Goal: Transaction & Acquisition: Purchase product/service

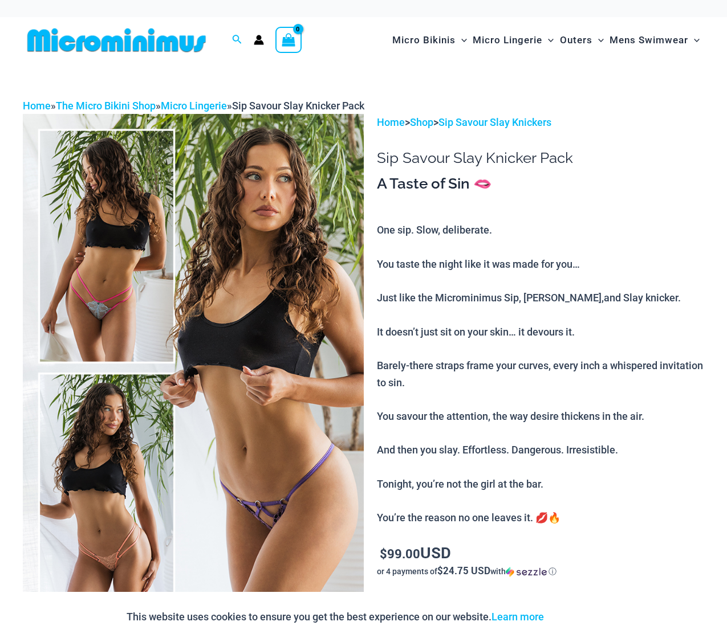
click at [119, 287] on img at bounding box center [193, 369] width 341 height 511
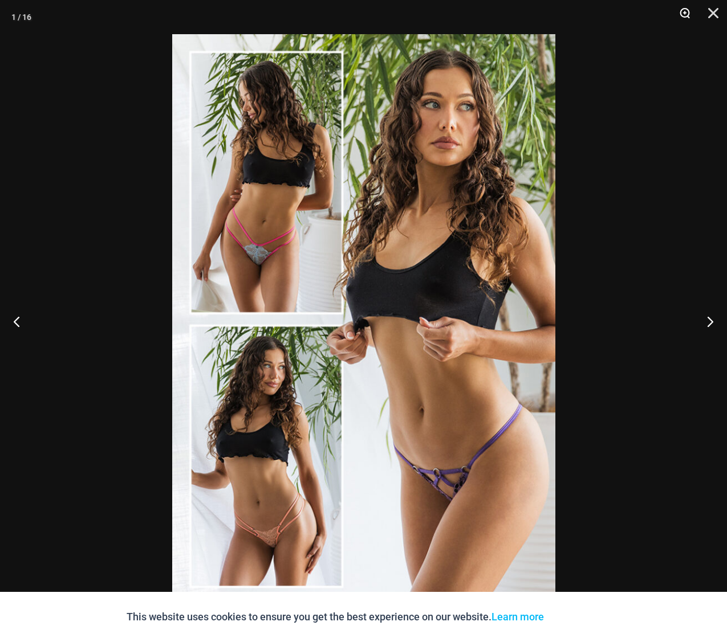
click at [685, 13] on button "Zoom" at bounding box center [680, 17] width 29 height 34
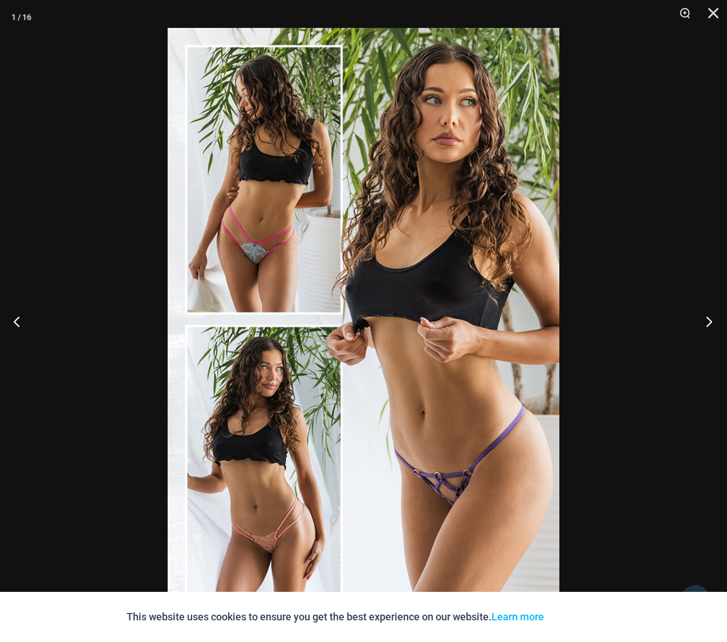
click at [714, 317] on button "Next" at bounding box center [705, 321] width 43 height 57
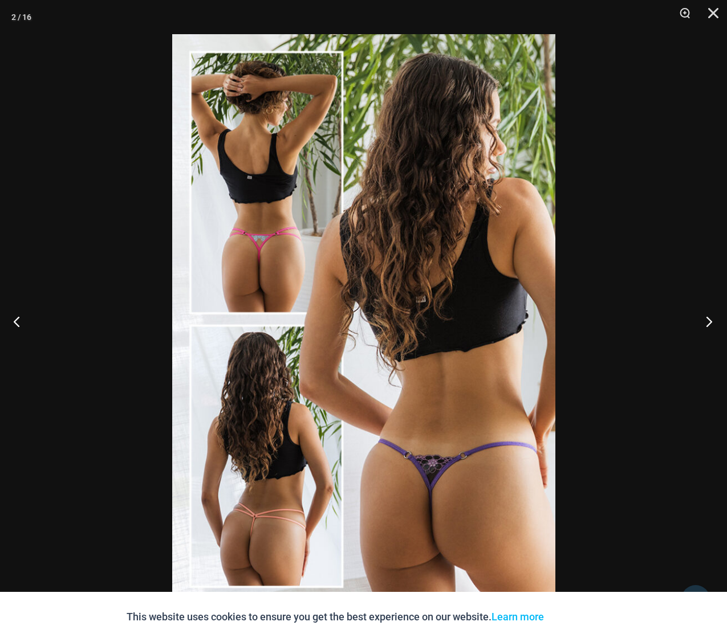
click at [714, 317] on button "Next" at bounding box center [705, 321] width 43 height 57
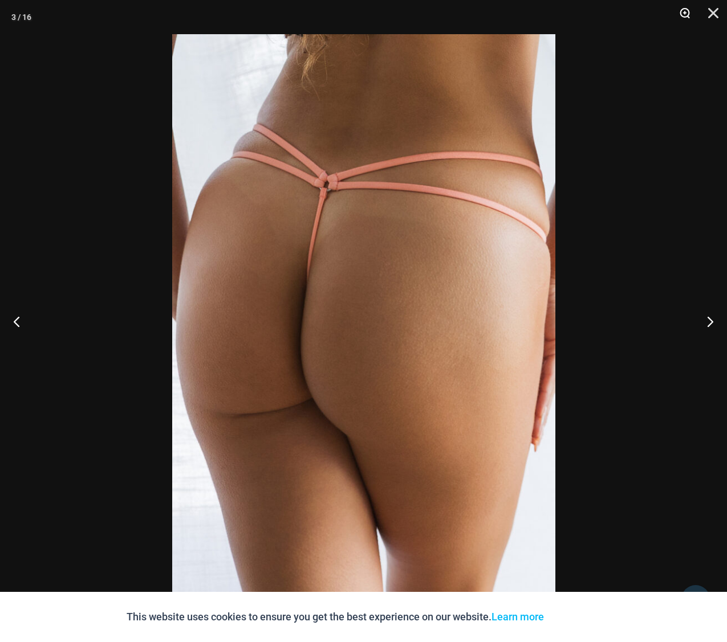
click at [684, 11] on button "Zoom" at bounding box center [680, 17] width 29 height 34
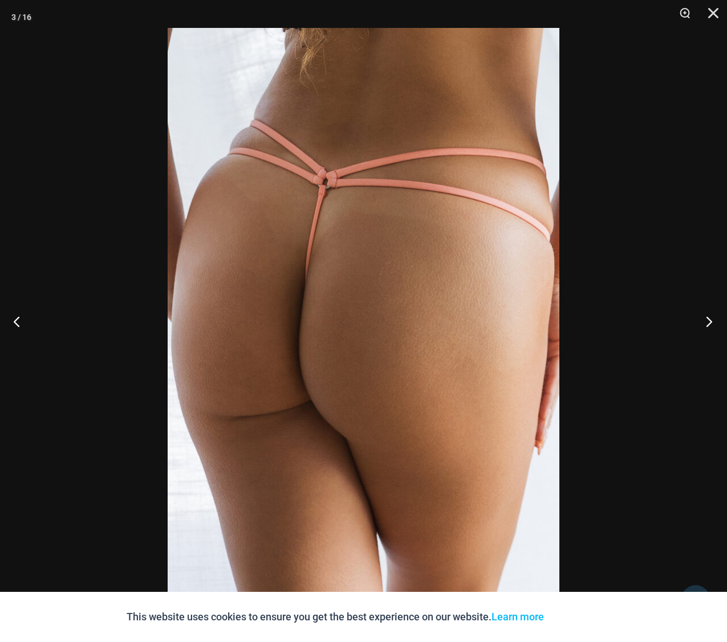
click at [704, 315] on button "Next" at bounding box center [705, 321] width 43 height 57
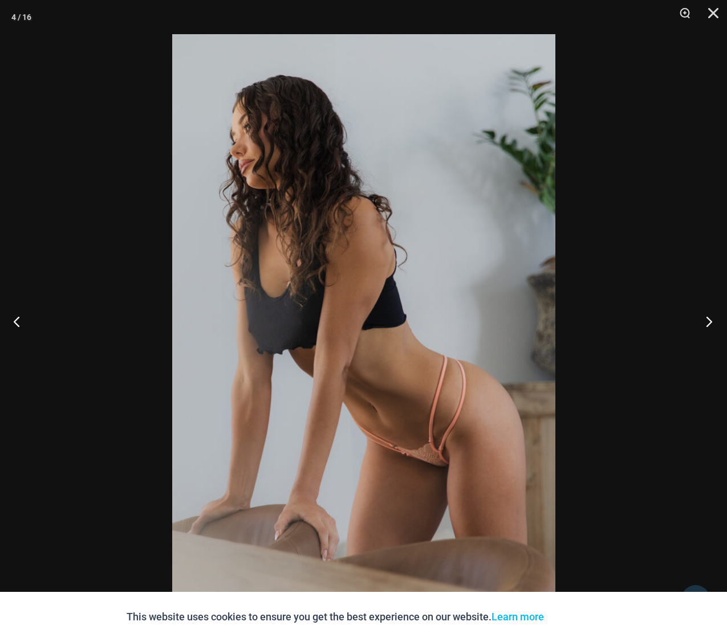
click at [704, 315] on button "Next" at bounding box center [705, 321] width 43 height 57
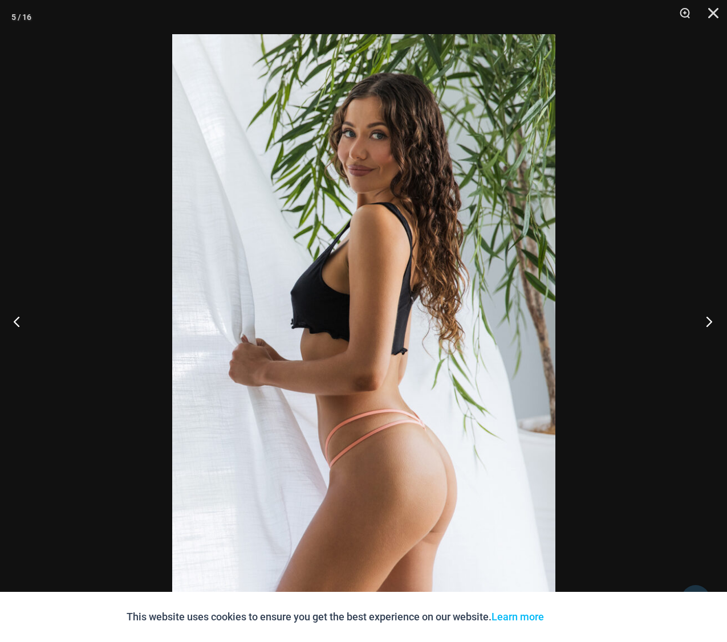
click at [704, 315] on button "Next" at bounding box center [705, 321] width 43 height 57
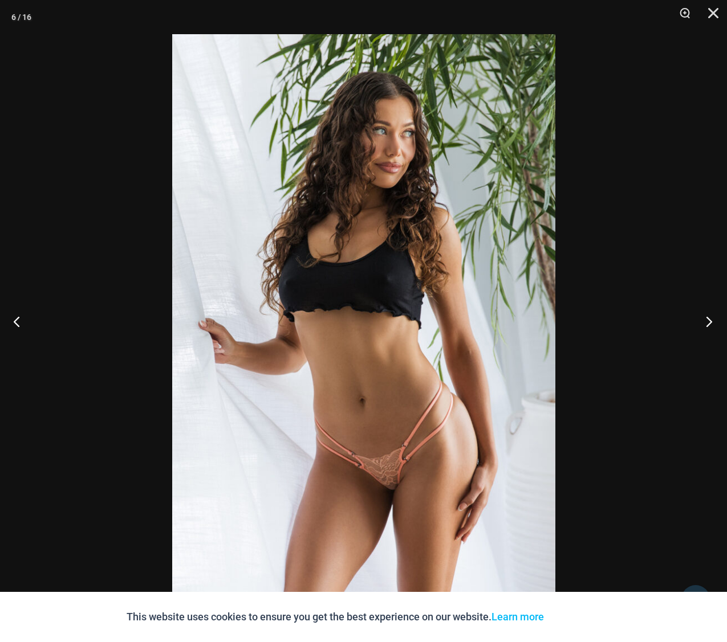
click at [704, 315] on button "Next" at bounding box center [705, 321] width 43 height 57
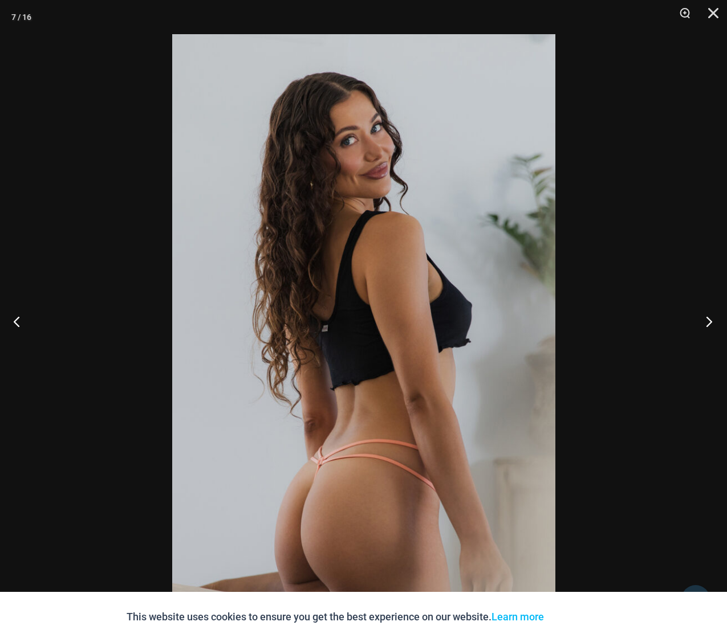
click at [704, 315] on button "Next" at bounding box center [705, 321] width 43 height 57
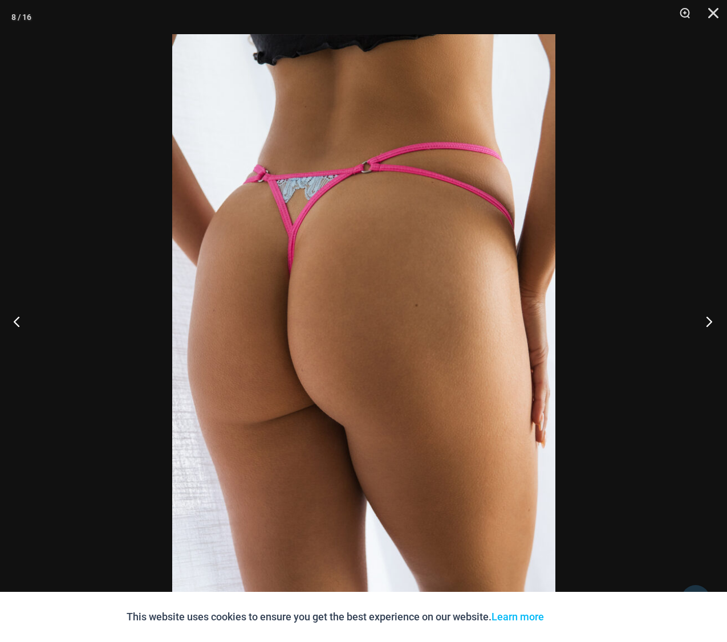
click at [704, 315] on button "Next" at bounding box center [705, 321] width 43 height 57
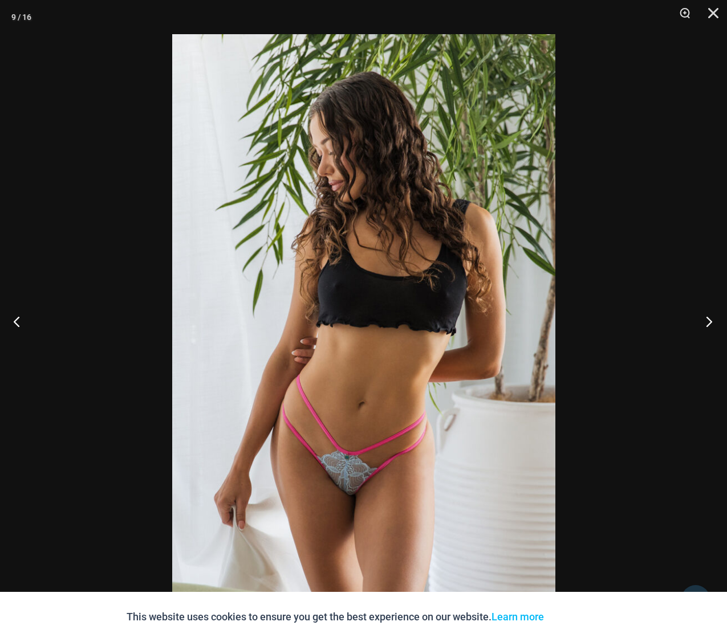
click at [704, 315] on button "Next" at bounding box center [705, 321] width 43 height 57
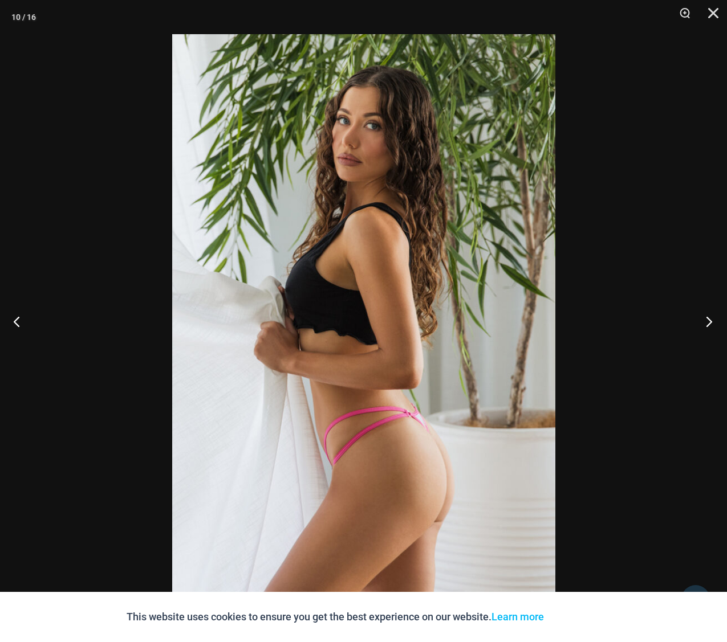
click at [704, 315] on button "Next" at bounding box center [705, 321] width 43 height 57
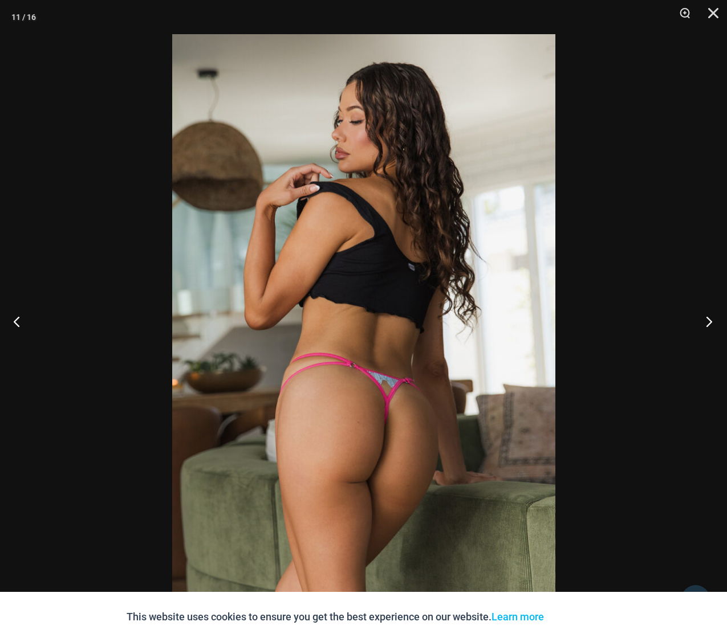
click at [704, 315] on button "Next" at bounding box center [705, 321] width 43 height 57
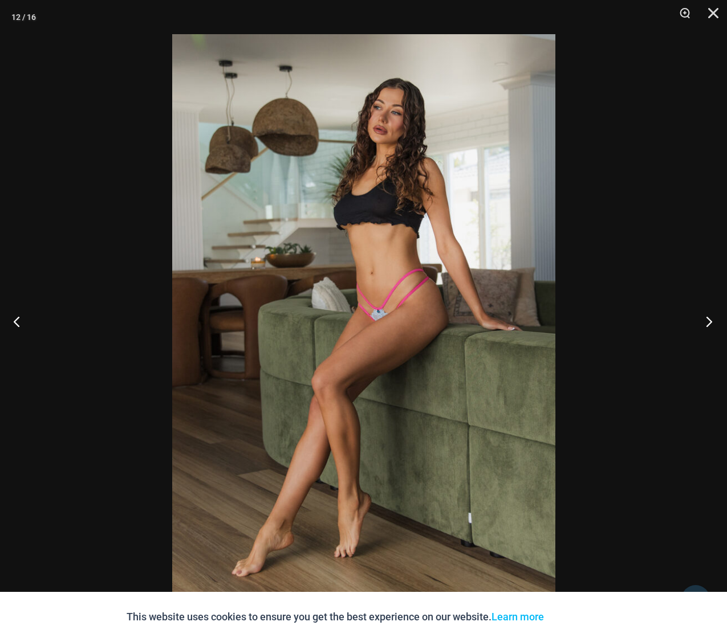
click at [704, 315] on button "Next" at bounding box center [705, 321] width 43 height 57
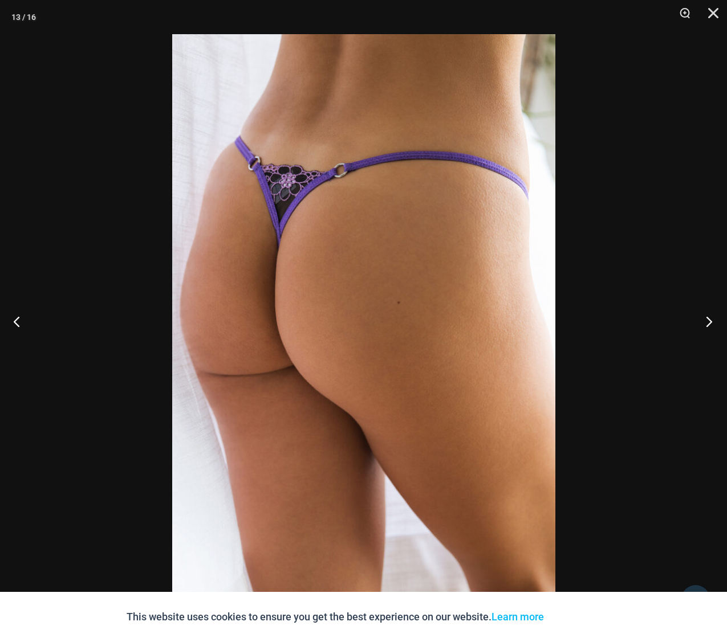
click at [704, 315] on button "Next" at bounding box center [705, 321] width 43 height 57
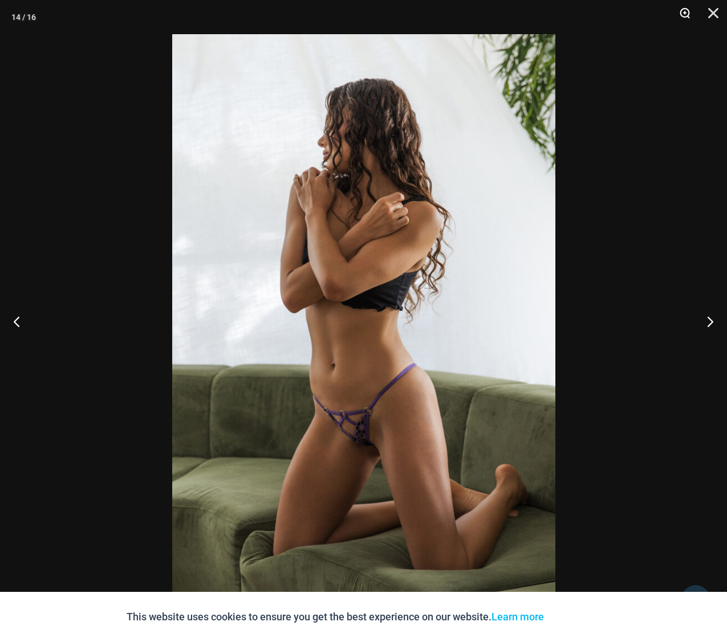
click at [686, 9] on button "Zoom" at bounding box center [680, 17] width 29 height 34
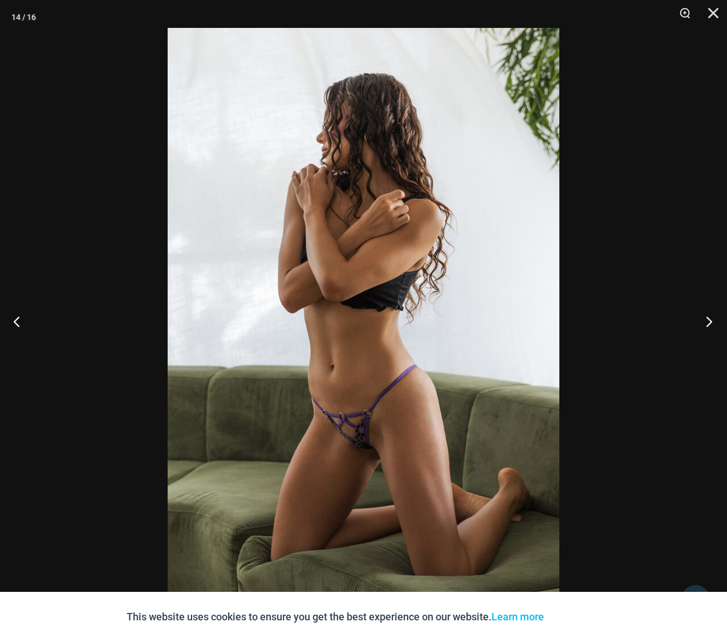
click at [705, 321] on button "Next" at bounding box center [705, 321] width 43 height 57
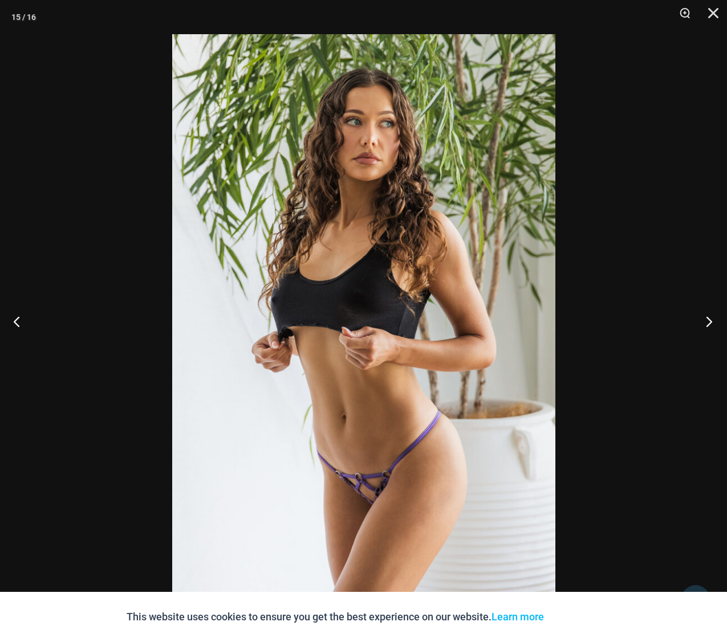
click at [705, 321] on button "Next" at bounding box center [705, 321] width 43 height 57
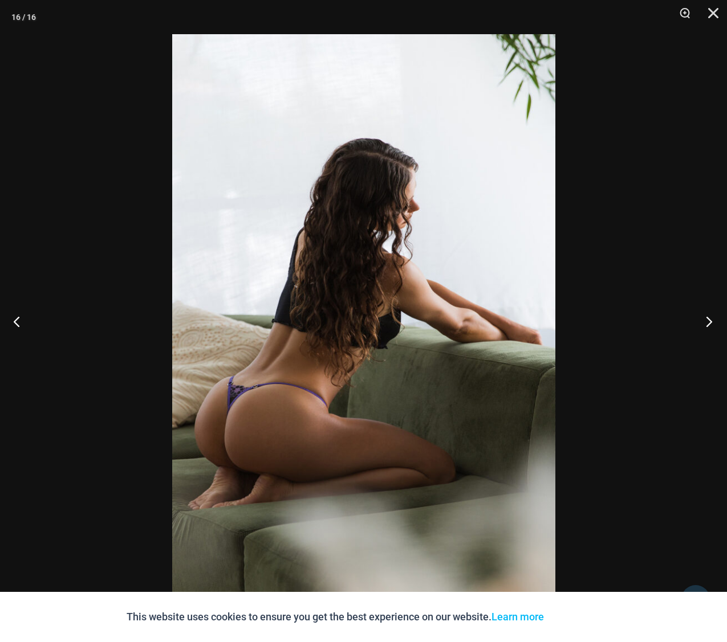
click at [705, 321] on button "Next" at bounding box center [705, 321] width 43 height 57
